Goal: Complete application form

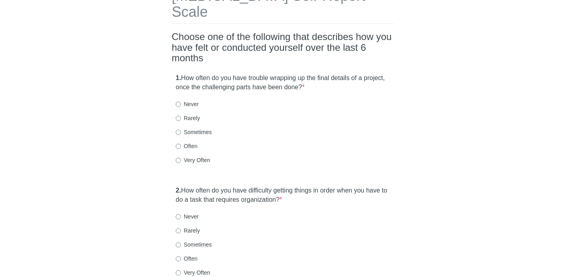
scroll to position [20, 0]
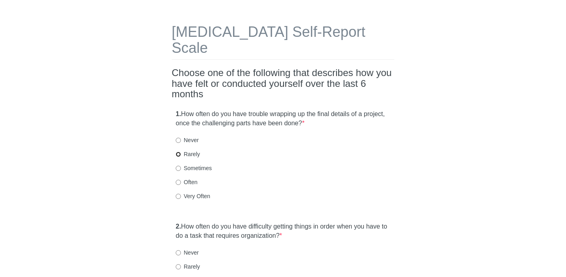
click at [177, 152] on input "Rarely" at bounding box center [178, 154] width 5 height 5
radio input "true"
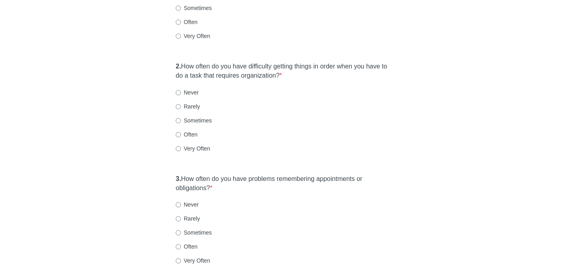
scroll to position [182, 0]
click at [178, 103] on input "Rarely" at bounding box center [178, 105] width 5 height 5
radio input "true"
click at [177, 229] on input "Sometimes" at bounding box center [178, 231] width 5 height 5
radio input "true"
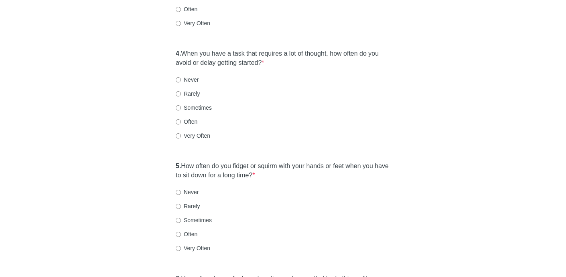
scroll to position [427, 0]
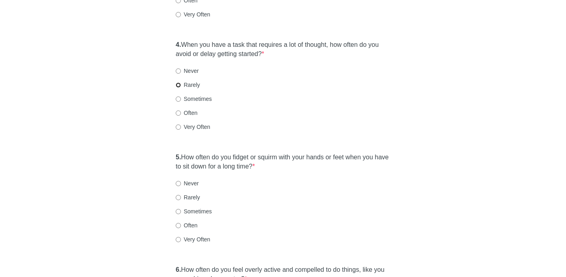
click at [179, 83] on input "Rarely" at bounding box center [178, 85] width 5 height 5
radio input "true"
click at [178, 209] on input "Sometimes" at bounding box center [178, 211] width 5 height 5
radio input "true"
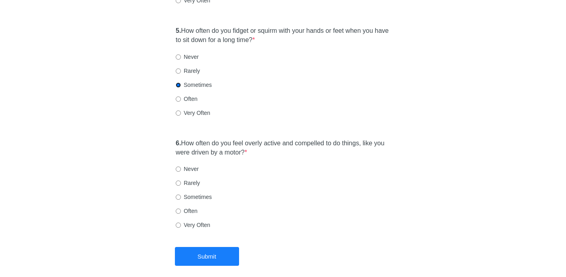
scroll to position [555, 0]
click at [178, 192] on label "Sometimes" at bounding box center [194, 196] width 36 height 8
click at [178, 194] on input "Sometimes" at bounding box center [178, 196] width 5 height 5
radio input "true"
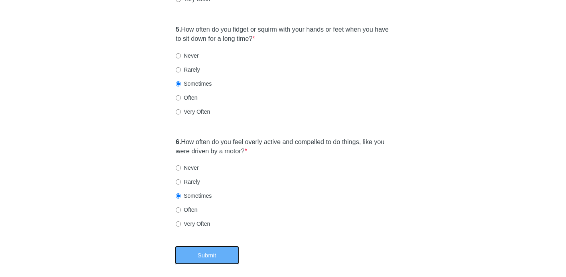
click at [200, 246] on button "Submit" at bounding box center [207, 255] width 64 height 19
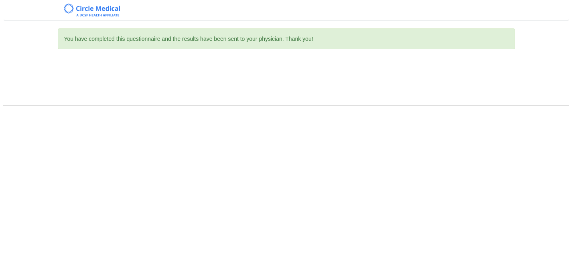
scroll to position [0, 0]
